Goal: Transaction & Acquisition: Purchase product/service

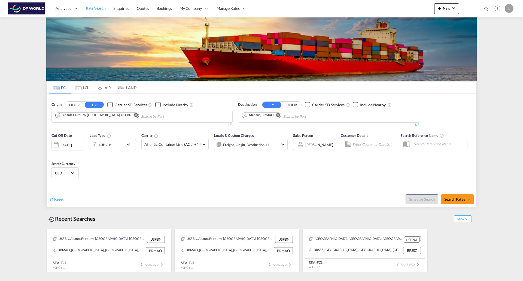
click at [134, 115] on md-icon "Remove" at bounding box center [136, 115] width 4 height 4
click at [72, 147] on div "[DATE]" at bounding box center [65, 144] width 11 height 5
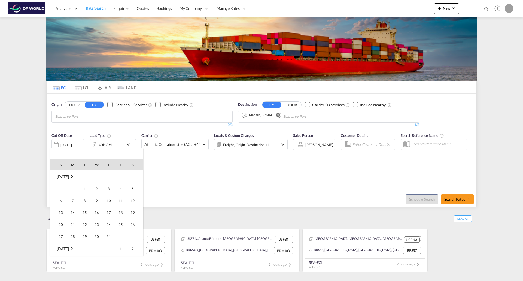
scroll to position [144, 0]
click at [94, 248] on span "1" at bounding box center [96, 248] width 11 height 11
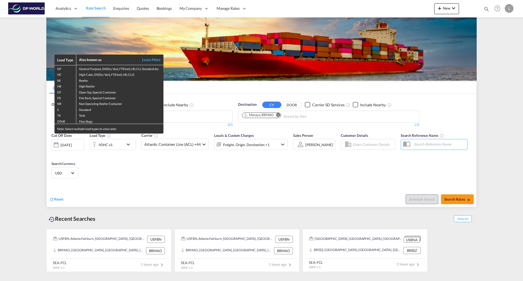
click at [169, 186] on div "Load Type Also known as Learn More GP General Purpose, DV(Dry Van), FT(Feet), H…" at bounding box center [261, 140] width 523 height 281
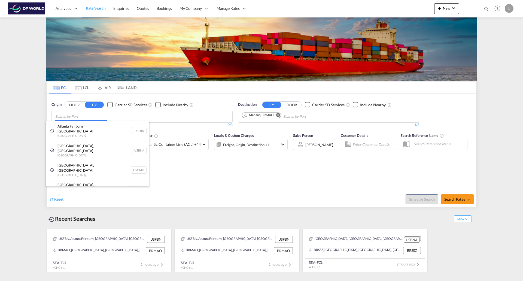
click at [133, 116] on body "Analytics Reports Dashboard Rate Search Enquiries Quotes Bookings" at bounding box center [261, 140] width 523 height 281
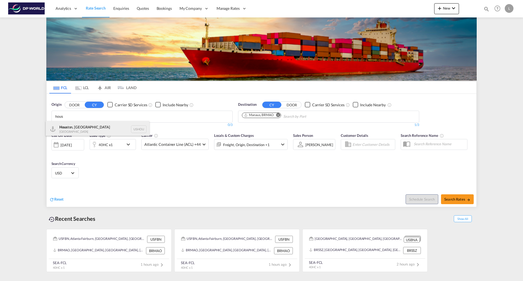
type input "hous"
drag, startPoint x: 70, startPoint y: 128, endPoint x: 161, endPoint y: 123, distance: 90.8
click at [71, 128] on div "Hous ton, [GEOGRAPHIC_DATA] [GEOGRAPHIC_DATA] [GEOGRAPHIC_DATA]" at bounding box center [98, 129] width 104 height 16
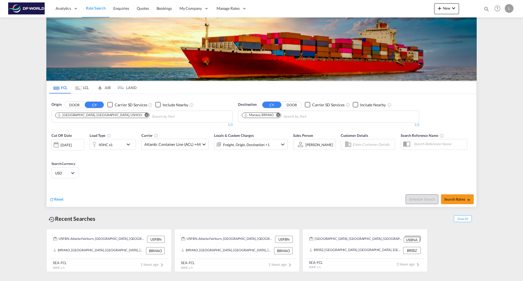
click at [278, 115] on md-icon "Remove" at bounding box center [278, 115] width 4 height 4
type input "lkcm"
click at [252, 128] on div "Colombo [GEOGRAPHIC_DATA] LKCMB" at bounding box center [284, 129] width 104 height 16
click at [456, 200] on span "Search Rates" at bounding box center [457, 199] width 26 height 4
type input "USHOU to LKCMB / [DATE]"
